Goal: Information Seeking & Learning: Learn about a topic

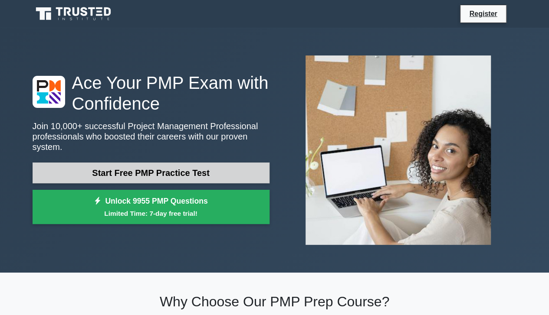
click at [211, 163] on link "Start Free PMP Practice Test" at bounding box center [151, 173] width 237 height 21
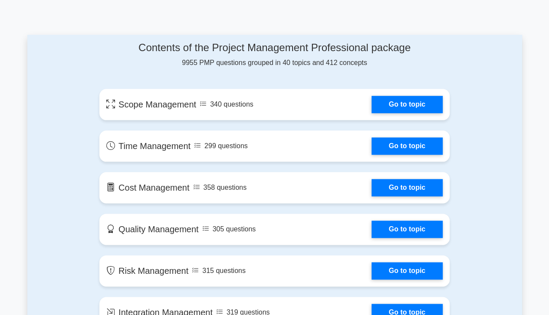
scroll to position [532, 0]
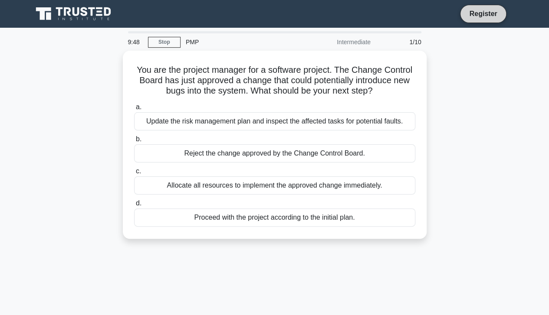
click at [480, 13] on link "Register" at bounding box center [483, 13] width 38 height 11
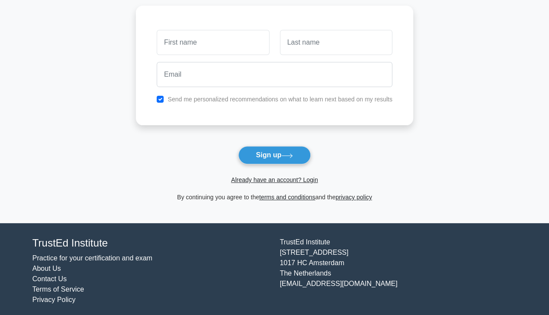
scroll to position [61, 0]
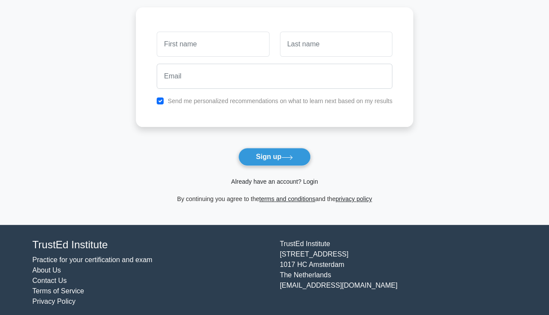
click at [307, 182] on link "Already have an account? Login" at bounding box center [274, 181] width 87 height 7
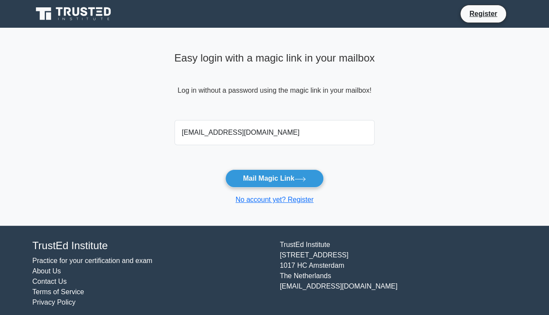
type input "koromahashiru@gmail.com"
click at [394, 171] on main "Easy login with a magic link in your mailbox Log in without a password using th…" at bounding box center [274, 127] width 549 height 198
click at [289, 180] on button "Mail Magic Link" at bounding box center [274, 179] width 99 height 18
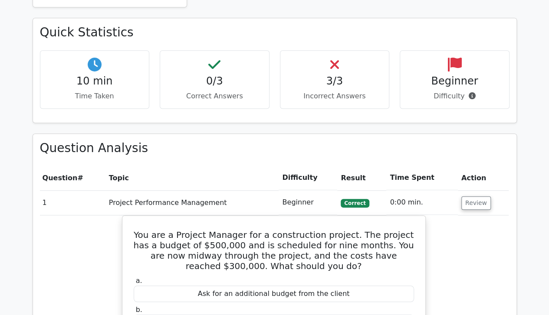
scroll to position [243, 0]
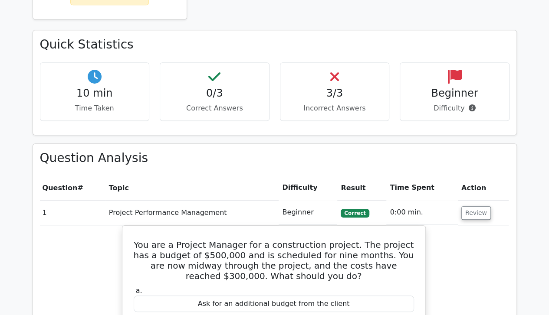
click at [304, 191] on th "Difficulty" at bounding box center [308, 188] width 59 height 25
click at [302, 184] on th "Difficulty" at bounding box center [308, 188] width 59 height 25
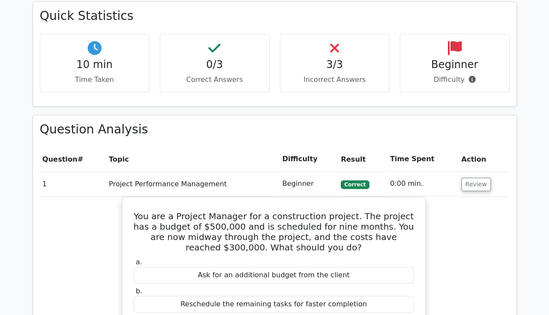
scroll to position [253, 0]
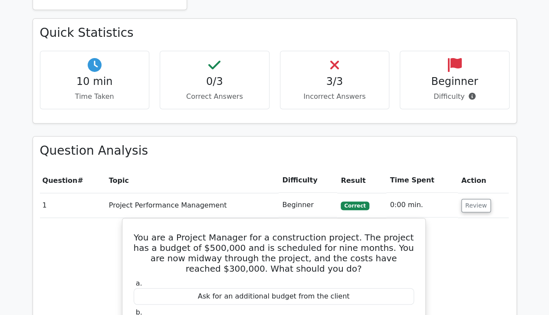
click at [470, 97] on icon at bounding box center [471, 96] width 7 height 7
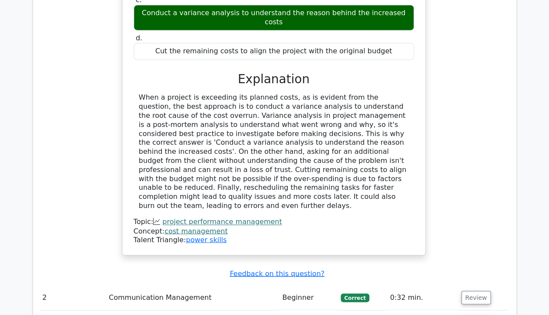
scroll to position [593, 0]
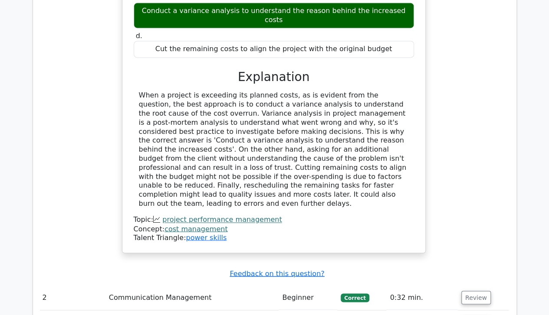
click at [249, 216] on link "project performance management" at bounding box center [221, 220] width 119 height 8
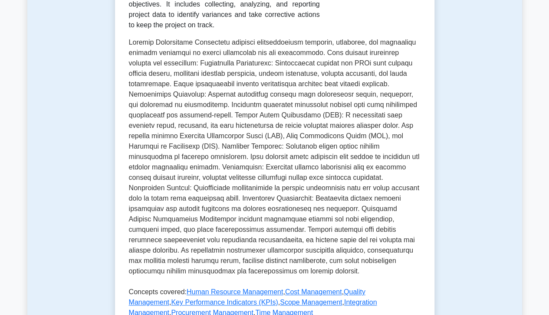
scroll to position [183, 0]
